Goal: Transaction & Acquisition: Purchase product/service

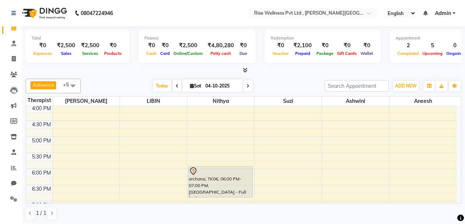
scroll to position [259, 0]
click at [9, 60] on span at bounding box center [13, 59] width 13 height 8
select select "7497"
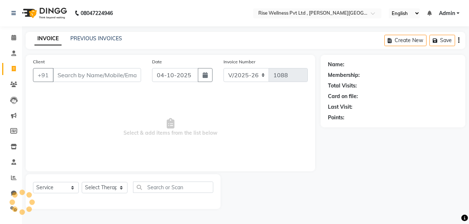
select select "V"
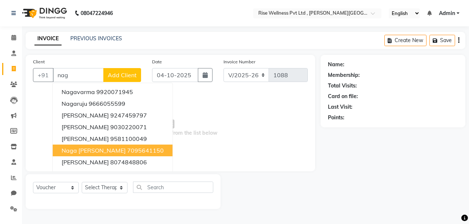
click at [127, 149] on ngb-highlight "7095641150" at bounding box center [145, 150] width 37 height 7
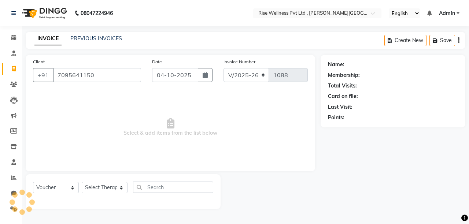
type input "7095641150"
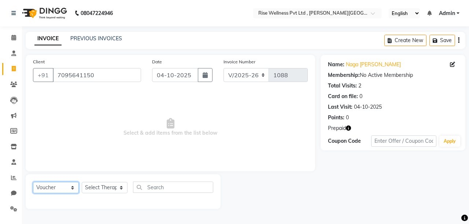
click at [55, 190] on select "Select Service Product Membership Package Voucher Prepaid Gift Card" at bounding box center [56, 187] width 46 height 11
select select "service"
click at [33, 182] on select "Select Service Product Membership Package Voucher Prepaid Gift Card" at bounding box center [56, 187] width 46 height 11
click at [101, 186] on select "Select Therapist [PERSON_NAME] [PERSON_NAME] Reception [PERSON_NAME]" at bounding box center [105, 187] width 46 height 11
select select "67714"
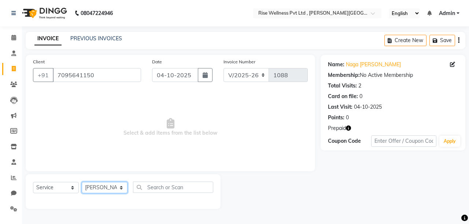
click at [82, 182] on select "Select Therapist [PERSON_NAME] [PERSON_NAME] Reception [PERSON_NAME]" at bounding box center [105, 187] width 46 height 11
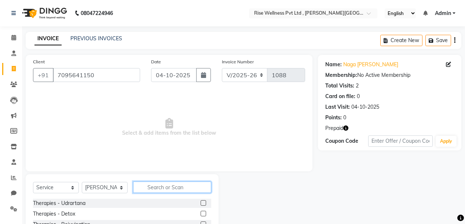
click at [151, 185] on input "text" at bounding box center [172, 187] width 78 height 11
type input "ful"
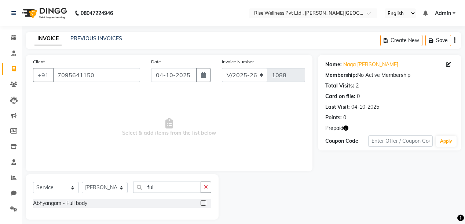
click at [203, 204] on label at bounding box center [202, 202] width 5 height 5
click at [203, 204] on input "checkbox" at bounding box center [202, 203] width 5 height 5
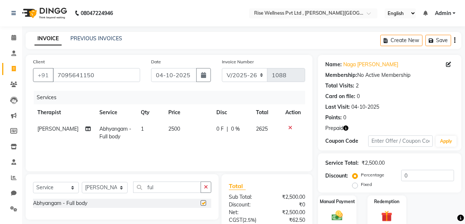
checkbox input "false"
click at [413, 177] on input "0" at bounding box center [427, 175] width 53 height 11
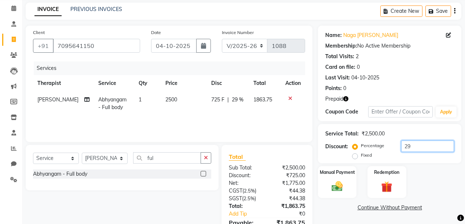
type input "2"
type input "30"
click at [343, 179] on div "Manual Payment" at bounding box center [337, 182] width 40 height 33
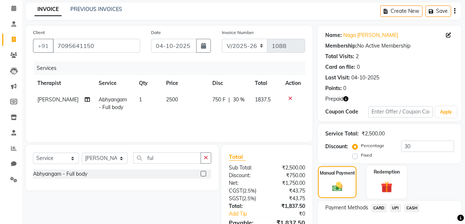
click at [391, 188] on img at bounding box center [386, 187] width 19 height 14
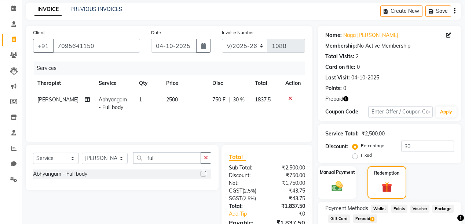
scroll to position [77, 0]
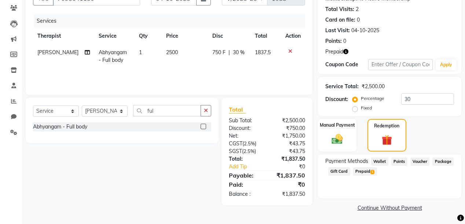
click at [364, 172] on span "Prepaid 1" at bounding box center [365, 171] width 24 height 8
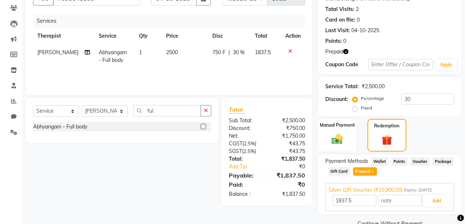
scroll to position [93, 0]
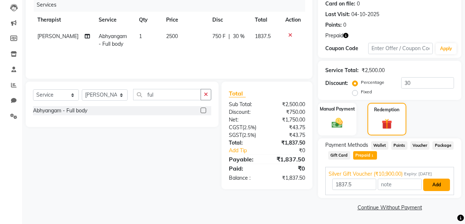
click at [435, 186] on button "Add" at bounding box center [436, 185] width 27 height 12
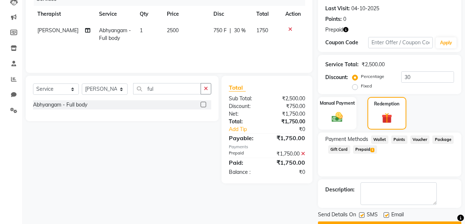
scroll to position [118, 0]
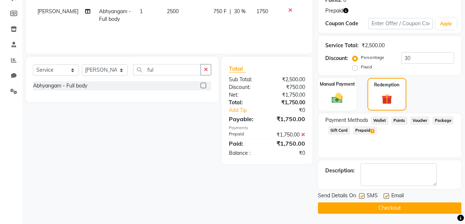
click at [428, 210] on button "Checkout" at bounding box center [389, 208] width 143 height 11
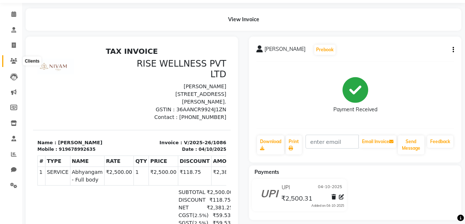
drag, startPoint x: 15, startPoint y: 63, endPoint x: 15, endPoint y: 55, distance: 8.4
click at [15, 63] on icon at bounding box center [13, 60] width 7 height 5
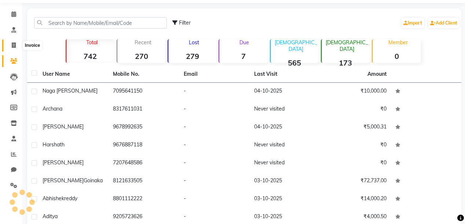
click at [14, 47] on icon at bounding box center [14, 44] width 4 height 5
select select "service"
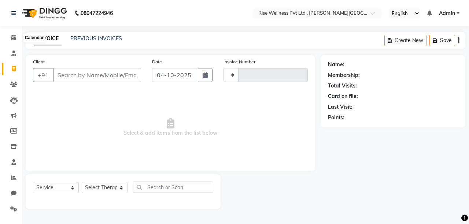
type input "1088"
select select "7497"
select select "V"
click at [10, 34] on span at bounding box center [13, 38] width 13 height 8
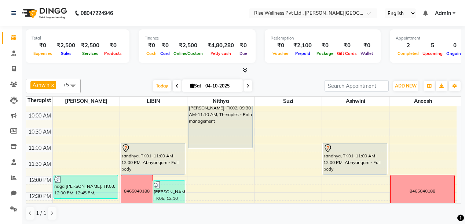
scroll to position [10, 0]
